Goal: Information Seeking & Learning: Learn about a topic

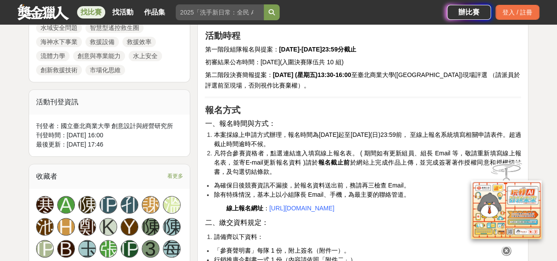
scroll to position [472, 0]
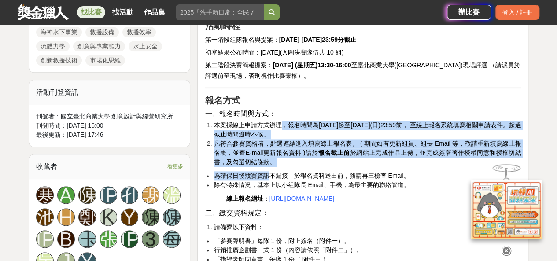
drag, startPoint x: 269, startPoint y: 177, endPoint x: 279, endPoint y: 125, distance: 52.9
click at [279, 125] on span "本案採線上申請方式辦理，報名時間為[DATE]起至[DATE](日)23:59前， 至線上報名系統填寫相關申請表件。超過截止時間逾時不候。" at bounding box center [366, 129] width 307 height 16
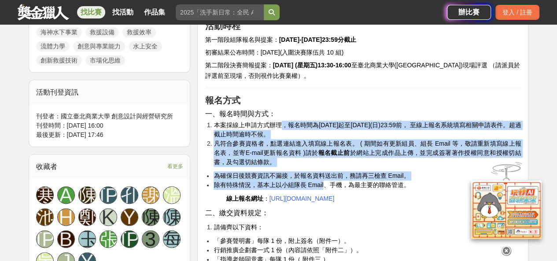
drag, startPoint x: 279, startPoint y: 125, endPoint x: 313, endPoint y: 186, distance: 69.4
click at [313, 186] on span "除有特殊情況，基本上以小組隊⾧ Email、手機，為最主要的聯絡管道。" at bounding box center [311, 184] width 196 height 7
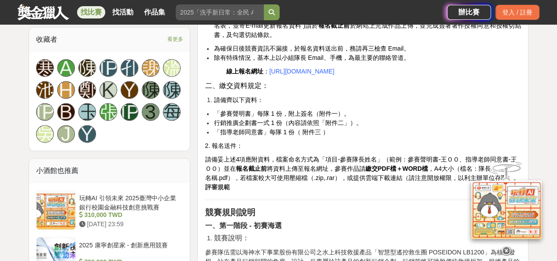
scroll to position [600, 0]
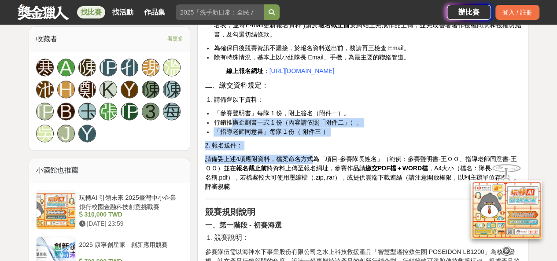
drag, startPoint x: 233, startPoint y: 135, endPoint x: 315, endPoint y: 179, distance: 93.1
click at [315, 179] on span "請備妥上述4項應附資料，檔案命名方式為「項目-參賽隊長姓名」（範例：參賽聲明書-王ＯＯ、指導老師同意書-王ＯＯ）並在 報名截止前 將資料上傳至報名網址，參賽作…" at bounding box center [362, 168] width 314 height 26
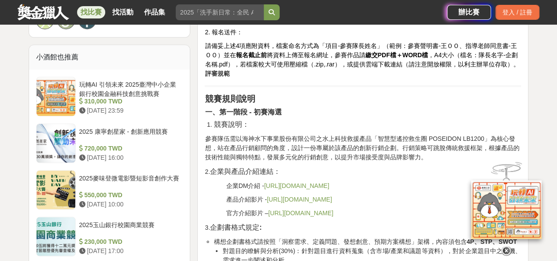
scroll to position [811, 0]
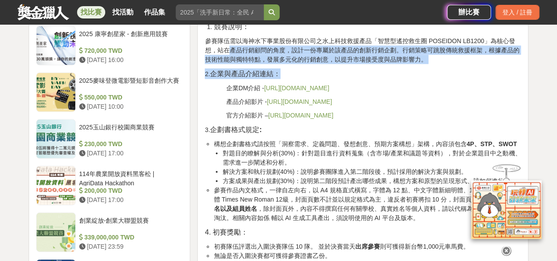
drag, startPoint x: 231, startPoint y: 63, endPoint x: 283, endPoint y: 92, distance: 60.1
click at [254, 77] on span "企業與產品介紹連結：" at bounding box center [245, 73] width 70 height 7
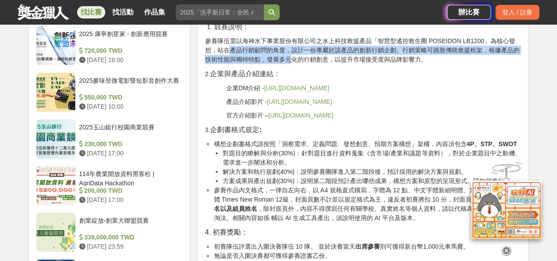
drag, startPoint x: 226, startPoint y: 64, endPoint x: 288, endPoint y: 77, distance: 63.1
click at [288, 64] on p "參賽隊伍需以海神水下事業股份有限公司之水上科技救援產品「智慧型遙控救生圈 POSEIDON LB1200」為核心發想，站在產品行銷顧問的角度，設計一份專屬於該…" at bounding box center [363, 50] width 316 height 28
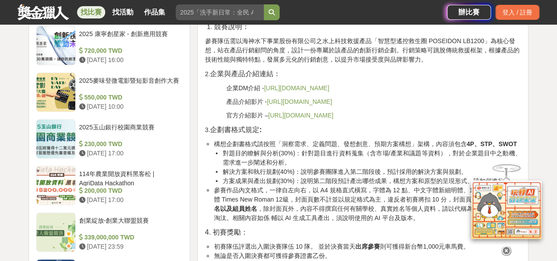
click at [458, 106] on p "產品介紹影片 - [URL][DOMAIN_NAME]" at bounding box center [373, 101] width 295 height 9
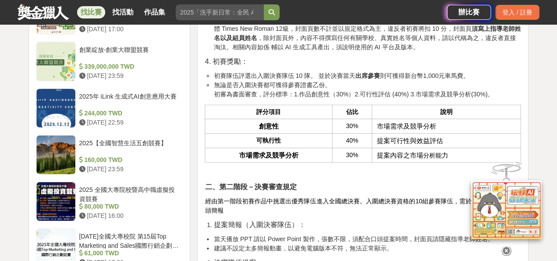
scroll to position [987, 0]
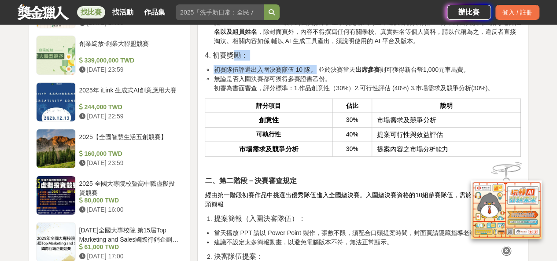
drag, startPoint x: 231, startPoint y: 87, endPoint x: 313, endPoint y: 98, distance: 83.1
click at [313, 74] on li "初賽隊伍評選出入圍決賽隊伍 10 隊。 並於決賽當天 出席參賽 則可獲得新台幣1,000元車馬費。" at bounding box center [366, 69] width 307 height 9
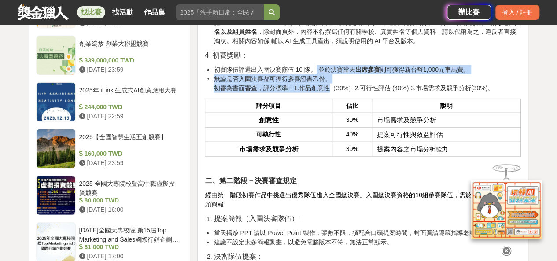
drag, startPoint x: 313, startPoint y: 98, endPoint x: 312, endPoint y: 117, distance: 19.0
click at [312, 93] on ul "初賽隊伍評選出入圍決賽隊伍 10 隊。 並於決賽當天 出席參賽 則可獲得新台幣1,000元車馬費。 無論是否入圍決賽都可獲得參賽證書乙份。 初審為書面審查，評…" at bounding box center [363, 79] width 316 height 28
click at [312, 93] on li "無論是否入圍決賽都可獲得參賽證書乙份。 初審為書面審查，評分標準：1.作品創意性（30%）2.可行性評估 (40%) 3.市場需求及競爭分析(30%)。" at bounding box center [366, 83] width 307 height 18
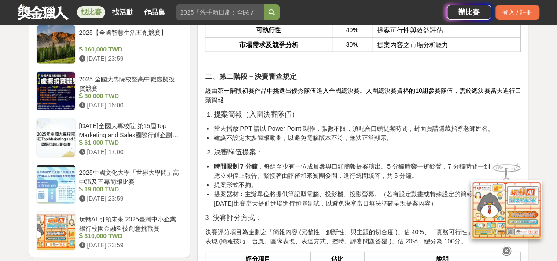
scroll to position [1093, 0]
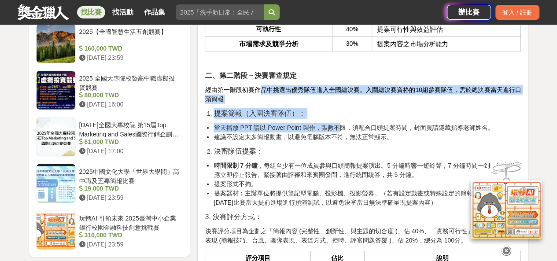
drag, startPoint x: 261, startPoint y: 119, endPoint x: 338, endPoint y: 153, distance: 84.8
click at [338, 153] on div "活動簡介 在科技快速演進與極端氣候日益頻繁的當代社會，水域安全問題成為不可忽視的重要議題。傳統救援設備在面對時間緊迫、地形複雜與天候[PERSON_NAME]…" at bounding box center [363, 179] width 316 height 1937
click at [338, 132] on li "當天播放 PPT 請以 Power Point 製作，張數不限，須配合口頭提案時間，封面頁請隱藏指導老師姓名。" at bounding box center [366, 127] width 307 height 9
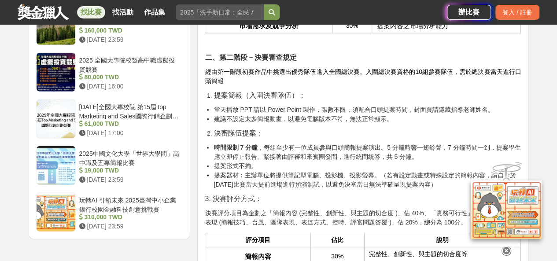
scroll to position [1111, 0]
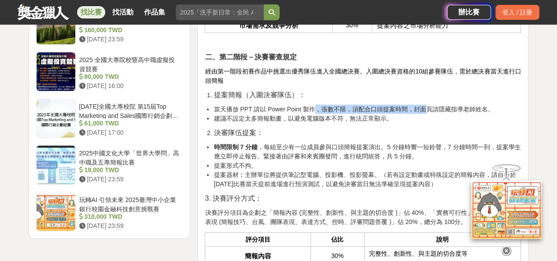
drag, startPoint x: 313, startPoint y: 132, endPoint x: 423, endPoint y: 134, distance: 109.2
click at [423, 114] on li "當天播放 PPT 請以 Power Point 製作，張數不限，須配合口頭提案時間，封面頁請隱藏指導老師姓名。" at bounding box center [366, 109] width 307 height 9
drag, startPoint x: 214, startPoint y: 138, endPoint x: 405, endPoint y: 137, distance: 191.0
click at [405, 114] on li "當天播放 PPT 請以 Power Point 製作，張數不限，須配合口頭提案時間，封面頁請隱藏指導老師姓名。" at bounding box center [366, 109] width 307 height 9
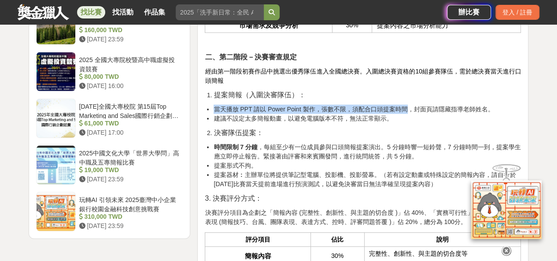
click at [405, 114] on li "當天播放 PPT 請以 Power Point 製作，張數不限，須配合口頭提案時間，封面頁請隱藏指導老師姓名。" at bounding box center [366, 109] width 307 height 9
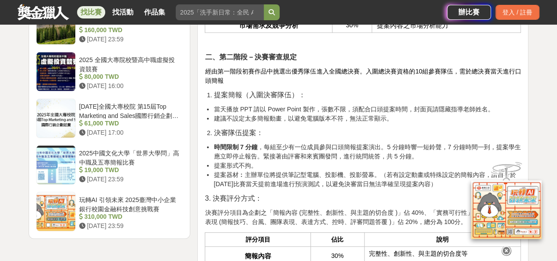
click at [507, 251] on icon at bounding box center [506, 247] width 10 height 10
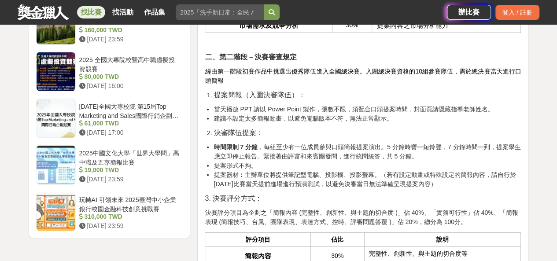
click at [489, 161] on li "時間限制 7 分鐘 ，每組至少有一位成員參與口頭簡報提案演出。5 分鐘時響㇐短鈴聲，7 分鐘時間㇐到，提案學生應立即停止報告。緊接著由評審和來賓團發問，進行統…" at bounding box center [366, 152] width 307 height 18
drag, startPoint x: 213, startPoint y: 135, endPoint x: 322, endPoint y: 138, distance: 108.3
click at [322, 114] on li "當天播放 PPT 請以 Power Point 製作，張數不限，須配合口頭提案時間，封面頁請隱藏指導老師姓名。" at bounding box center [366, 109] width 307 height 9
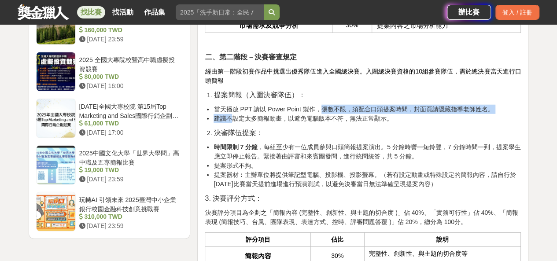
drag, startPoint x: 323, startPoint y: 138, endPoint x: 231, endPoint y: 146, distance: 92.8
click at [231, 123] on ul "當天播放 PPT 請以 Power Point 製作，張數不限，須配合口頭提案時間，封面頁請隱藏指導老師姓名。 建議不設定太多簡報動畫，以避免電腦版本不符，無…" at bounding box center [363, 114] width 316 height 18
click at [231, 123] on li "建議不設定太多簡報動畫，以避免電腦版本不符，無法正常顯示。" at bounding box center [366, 118] width 307 height 9
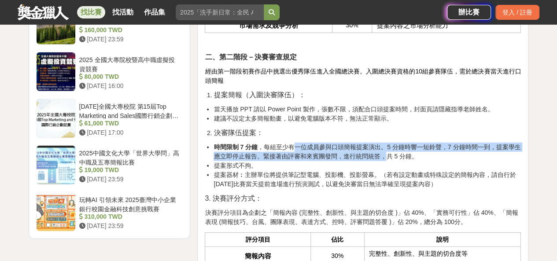
drag, startPoint x: 292, startPoint y: 171, endPoint x: 385, endPoint y: 180, distance: 92.9
click at [385, 161] on li "時間限制 7 分鐘 ，每組至少有一位成員參與口頭簡報提案演出。5 分鐘時響㇐短鈴聲，7 分鐘時間㇐到，提案學生應立即停止報告。緊接著由評審和來賓團發問，進行統…" at bounding box center [366, 152] width 307 height 18
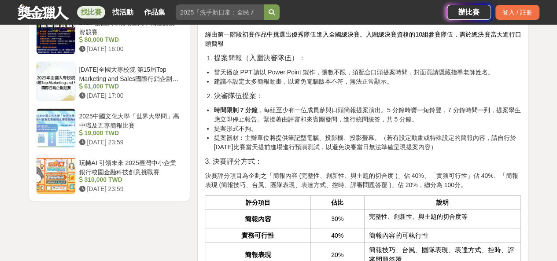
click at [385, 180] on div "活動簡介 在科技快速演進與極端氣候日益頻繁的當代社會，水域安全問題成為不可忽視的重要議題。傳統救援設備在面對時間緊迫、地形複雜與天候[PERSON_NAME]…" at bounding box center [363, 124] width 316 height 1937
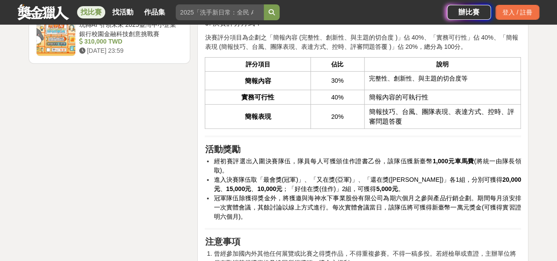
scroll to position [1317, 0]
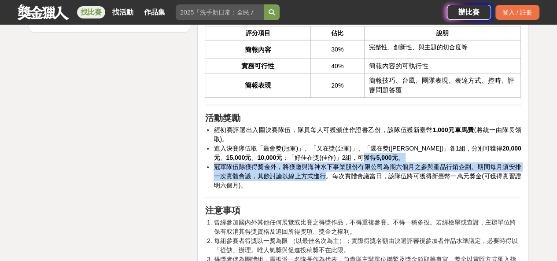
drag, startPoint x: 318, startPoint y: 179, endPoint x: 324, endPoint y: 205, distance: 26.3
click at [324, 190] on ul "經初賽評選出入圍決賽隊伍，隊員每人可獲頒佳作證書乙份，該隊伍獲新臺幣 1,000元車馬費 (將統一由隊長領取)。 進入決賽隊伍取「最會獎(冠軍)」、「又在獎(…" at bounding box center [363, 157] width 316 height 65
click at [324, 189] on span "冠軍隊伍除獲得獎金外，將獲邀與海神水下事業股份有限公司為期六個月之參與產品行銷企劃。期間每月須安排一次實體會議，其餘討論以線上方式進行。每次實體會議當日，該隊…" at bounding box center [366, 176] width 307 height 26
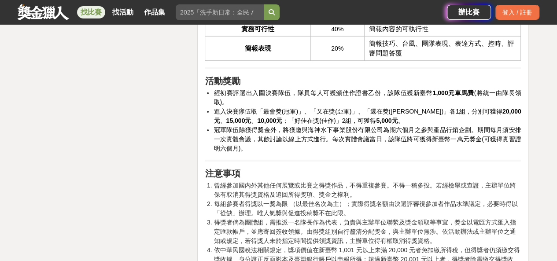
scroll to position [1363, 0]
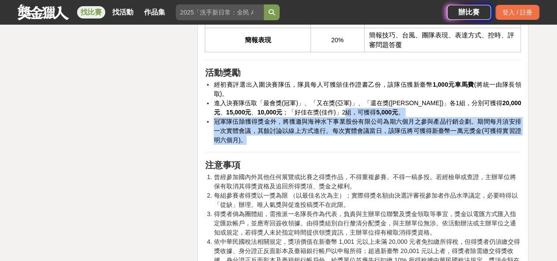
drag, startPoint x: 302, startPoint y: 141, endPoint x: 364, endPoint y: 169, distance: 67.8
click at [364, 145] on ul "經初賽評選出入圍決賽隊伍，隊員每人可獲頒佳作證書乙份，該隊伍獲新臺幣 1,000元車馬費 (將統一由隊長領取)。 進入決賽隊伍取「最會獎(冠軍)」、「又在獎(…" at bounding box center [363, 112] width 316 height 65
click at [364, 145] on li "冠軍隊伍除獲得獎金外，將獲邀與海神水下事業股份有限公司為期六個月之參與產品行銷企劃。期間每月須安排一次實體會議，其餘討論以線上方式進行。每次實體會議當日，該隊…" at bounding box center [366, 131] width 307 height 28
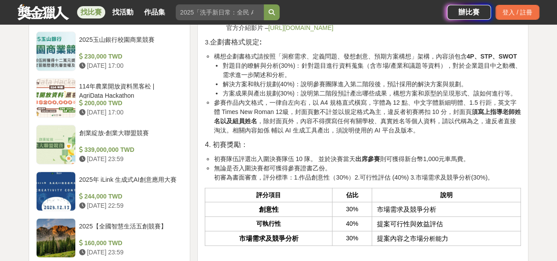
scroll to position [823, 0]
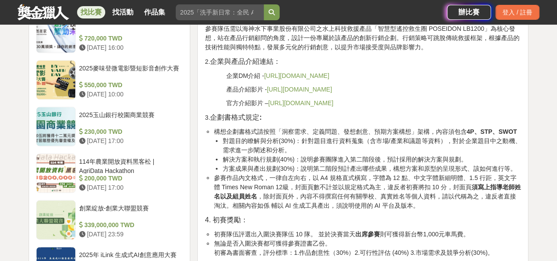
click at [456, 107] on p "官方介紹影片 – [URL][DOMAIN_NAME]" at bounding box center [373, 102] width 295 height 9
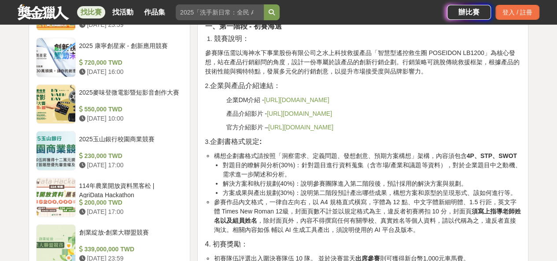
scroll to position [799, 0]
click at [464, 178] on li "對題目的瞭解與分析(30%)：針對題目進行資料蒐集（含市場/產業和議題等資料），對於企業題目中之動機、需求進一步闡述和分析。" at bounding box center [371, 169] width 298 height 18
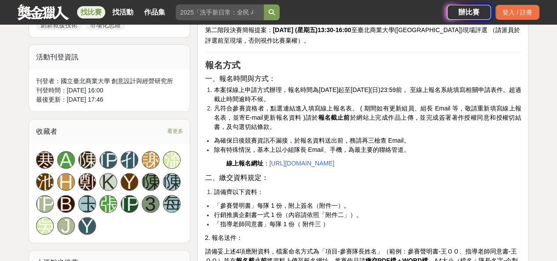
scroll to position [506, 0]
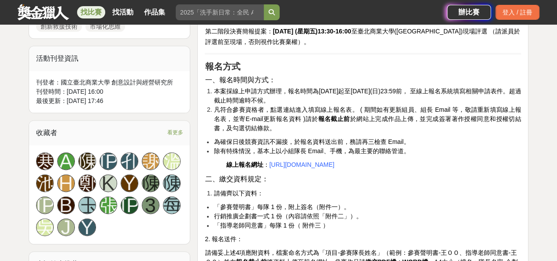
click at [440, 131] on li "凡符合參賽資格者，點選連結進入填寫線上報名表。 ( 期間如有更新組員、組⾧ Email 等，敬請重新填寫線上報名表，並寄E-mail更新報名資料 )請於 報名…" at bounding box center [366, 119] width 307 height 28
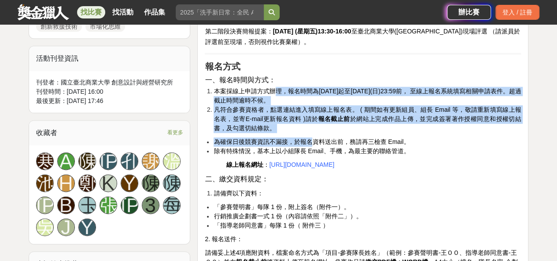
drag, startPoint x: 276, startPoint y: 92, endPoint x: 314, endPoint y: 143, distance: 64.1
click at [314, 143] on span "為確保日後競賽資訊不漏接，於報名資料送出前，務請再三檢查 Email。" at bounding box center [311, 141] width 196 height 7
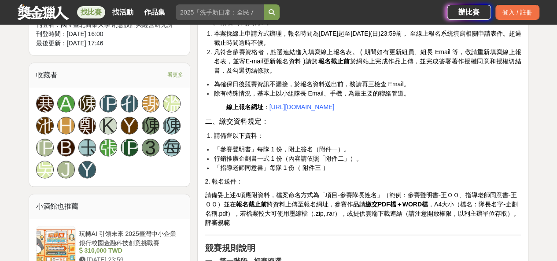
scroll to position [570, 0]
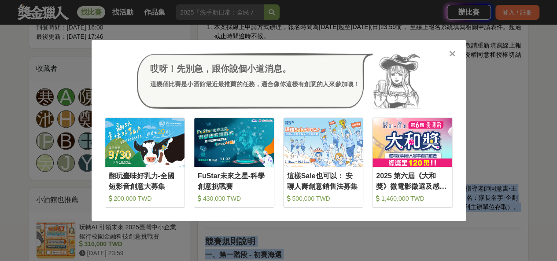
drag, startPoint x: 231, startPoint y: 151, endPoint x: 275, endPoint y: 221, distance: 82.9
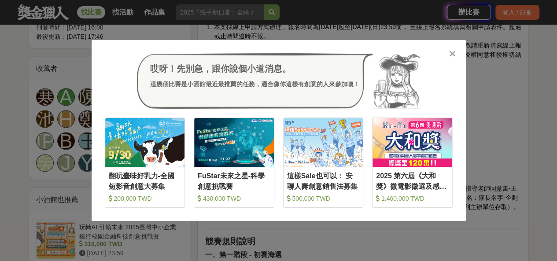
click at [271, 228] on div "哎呀！先別急，跟你說個小道消息。 這幾個比賽是小酒館最近最推薦的任務，適合像你這樣有創意的人來參加噢！ 收藏 翻玩臺味好乳力-全國短影音創意大募集 200,0…" at bounding box center [278, 130] width 557 height 261
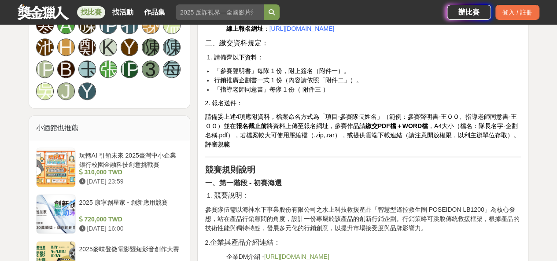
scroll to position [643, 0]
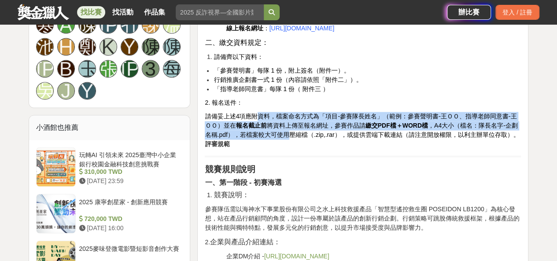
drag, startPoint x: 258, startPoint y: 134, endPoint x: 282, endPoint y: 155, distance: 31.8
click at [282, 138] on span "請備妥上述4項應附資料，檔案命名方式為「項目-參賽隊長姓名」（範例：參賽聲明書-王ＯＯ、指導老師同意書-王ＯＯ）並在 報名截止前 將資料上傳至報名網址，參賽作…" at bounding box center [362, 126] width 314 height 26
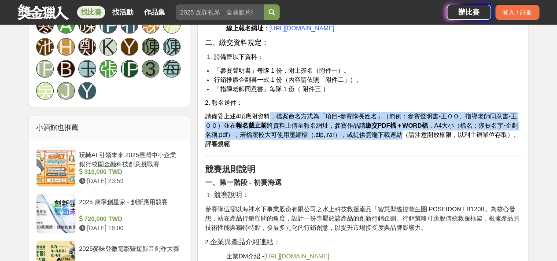
drag, startPoint x: 268, startPoint y: 134, endPoint x: 389, endPoint y: 155, distance: 123.2
click at [389, 138] on span "請備妥上述4項應附資料，檔案命名方式為「項目-參賽隊長姓名」（範例：參賽聲明書-王ＯＯ、指導老師同意書-王ＯＯ）並在 報名截止前 將資料上傳至報名網址，參賽作…" at bounding box center [362, 126] width 314 height 26
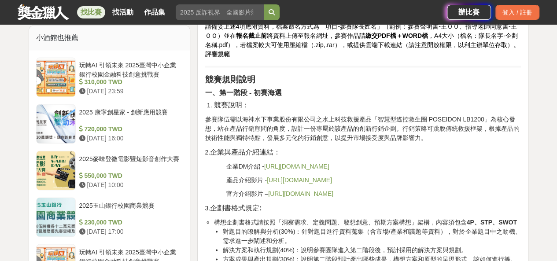
scroll to position [736, 0]
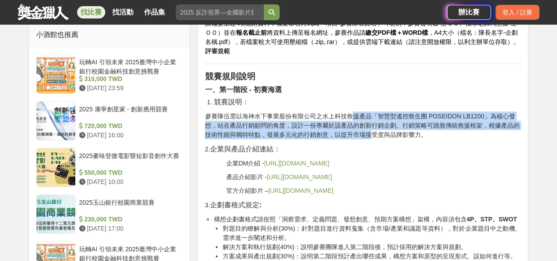
drag, startPoint x: 350, startPoint y: 132, endPoint x: 373, endPoint y: 151, distance: 29.7
click at [373, 139] on p "參賽隊伍需以海神水下事業股份有限公司之水上科技救援產品「智慧型遙控救生圈 POSEIDON LB1200」為核心發想，站在產品行銷顧問的角度，設計一份專屬於該…" at bounding box center [363, 125] width 316 height 28
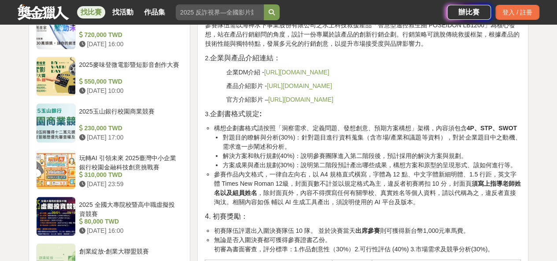
scroll to position [827, 0]
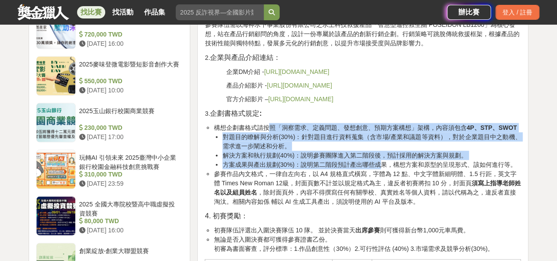
drag, startPoint x: 269, startPoint y: 154, endPoint x: 382, endPoint y: 193, distance: 119.7
click at [382, 169] on li "構想企劃書格式請按照「洞察需求、定義問題、發想創意、預期方案構想」架構，內容須包含 4P、STP、SWOT 對題目的瞭解與分析(30%)：針對題目進行資料蒐集…" at bounding box center [366, 146] width 307 height 46
click at [382, 169] on li "方案成果與產出規劃(30%)：說明第二階段預計產出哪些成果，構想方案和原型的呈現形式、該如何進行等。" at bounding box center [371, 164] width 298 height 9
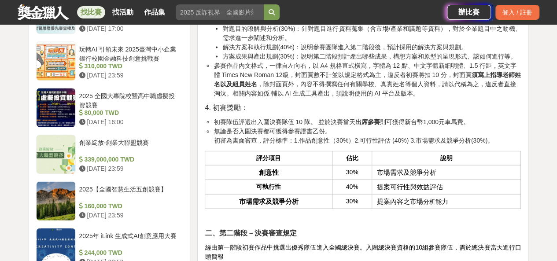
scroll to position [935, 0]
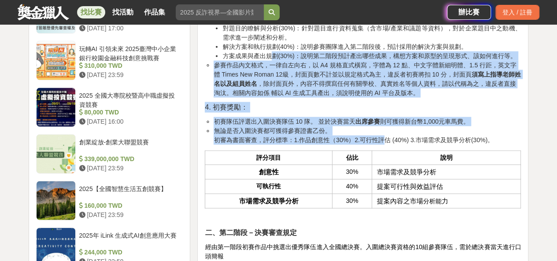
drag, startPoint x: 274, startPoint y: 84, endPoint x: 379, endPoint y: 171, distance: 137.0
click at [379, 145] on li "無論是否入圍決賽都可獲得參賽證書乙份。 初審為書面審查，評分標準：1.作品創意性（30%）2.可行性評估 (40%) 3.市場需求及競爭分析(30%)。" at bounding box center [366, 135] width 307 height 18
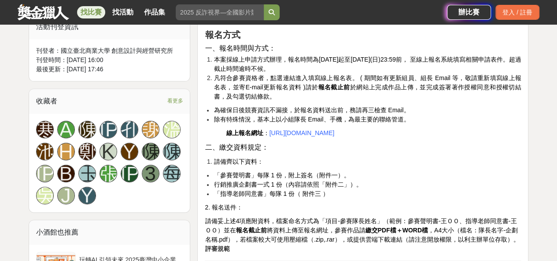
scroll to position [506, 0]
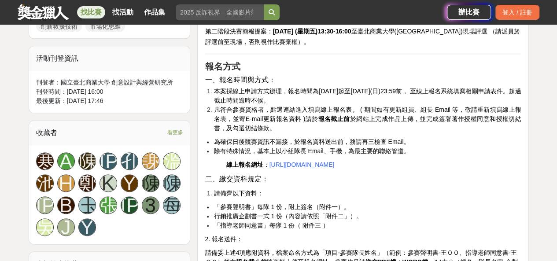
click at [460, 221] on li "行銷推廣企劃書一式 1 份（內容請依照「附件二」）。" at bounding box center [366, 216] width 307 height 9
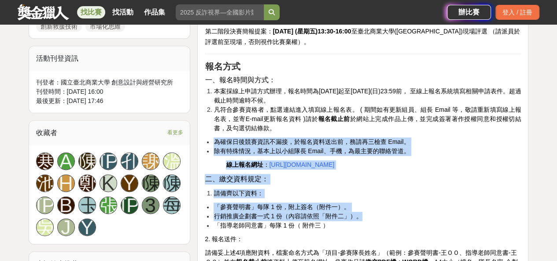
drag, startPoint x: 460, startPoint y: 236, endPoint x: 397, endPoint y: 129, distance: 124.7
click at [397, 129] on li "凡符合參賽資格者，點選連結進入填寫線上報名表。 ( 期間如有更新組員、組⾧ Email 等，敬請重新填寫線上報名表，並寄E-mail更新報名資料 )請於 報名…" at bounding box center [366, 119] width 307 height 28
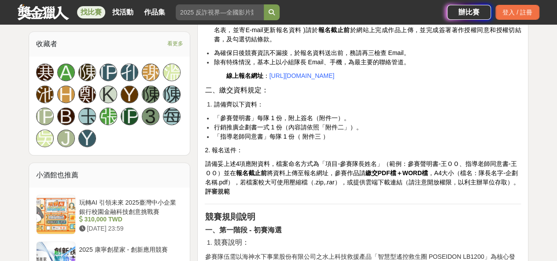
scroll to position [597, 0]
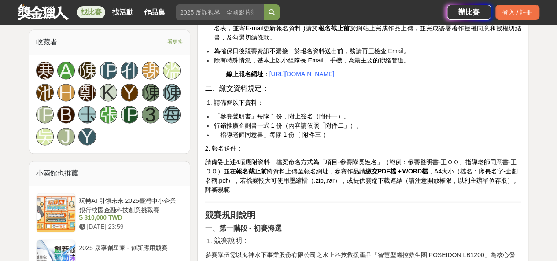
click at [355, 121] on li "「參賽聲明書」每隊 1 份，附上簽名（附件一）。" at bounding box center [366, 116] width 307 height 9
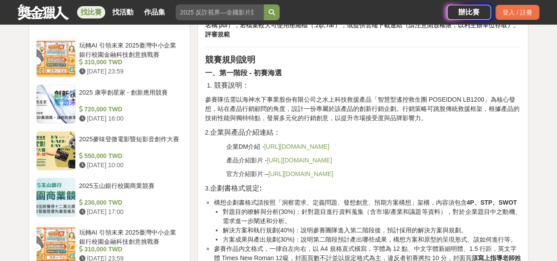
click at [300, 150] on link "[URL][DOMAIN_NAME]" at bounding box center [296, 146] width 65 height 7
click at [280, 163] on link "[URL][DOMAIN_NAME]" at bounding box center [299, 159] width 65 height 7
click at [294, 177] on link "[URL][DOMAIN_NAME]" at bounding box center [300, 173] width 65 height 7
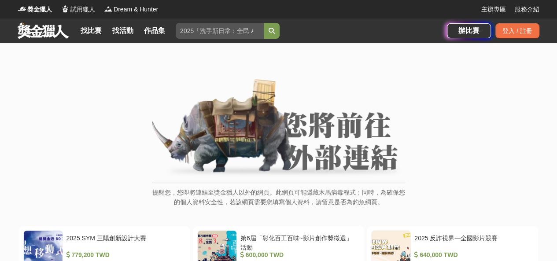
click at [306, 143] on img at bounding box center [278, 128] width 253 height 99
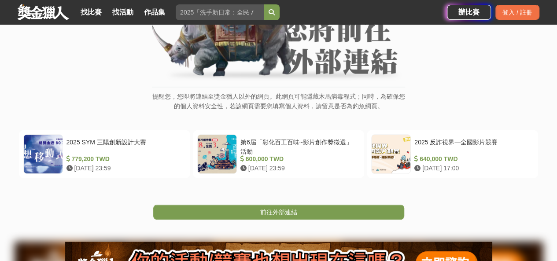
scroll to position [99, 0]
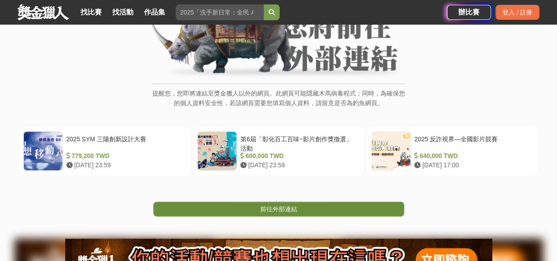
click at [247, 206] on link "前往外部連結" at bounding box center [278, 209] width 251 height 15
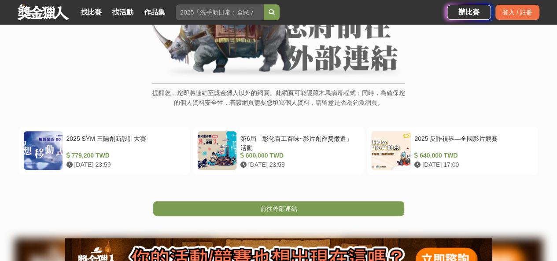
scroll to position [111, 0]
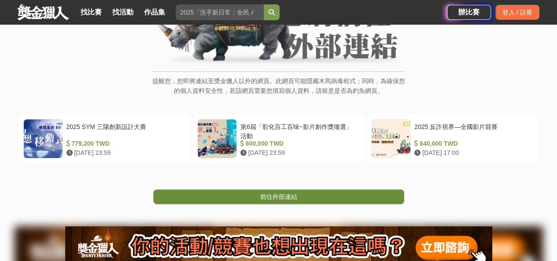
click at [280, 202] on link "前往外部連結" at bounding box center [278, 196] width 251 height 15
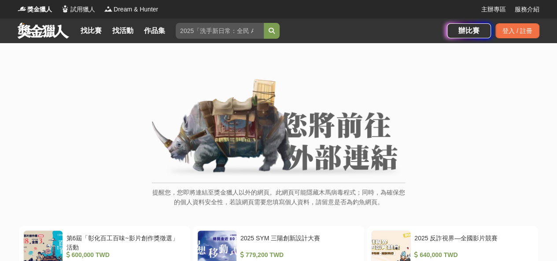
scroll to position [117, 0]
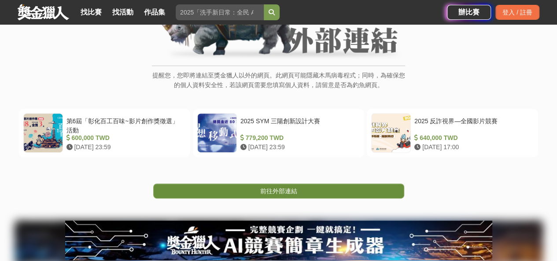
click at [261, 190] on span "前往外部連結" at bounding box center [278, 191] width 37 height 7
